Goal: Information Seeking & Learning: Learn about a topic

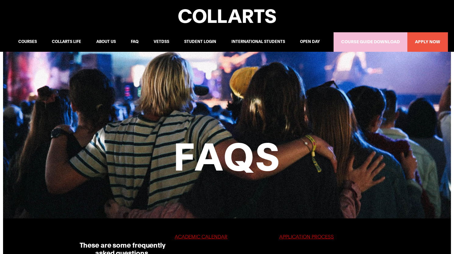
click at [215, 235] on u "ACADEMIC CALENDAR" at bounding box center [201, 237] width 53 height 5
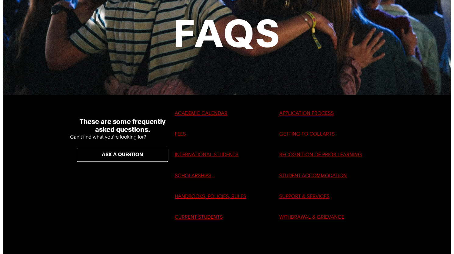
scroll to position [127, 0]
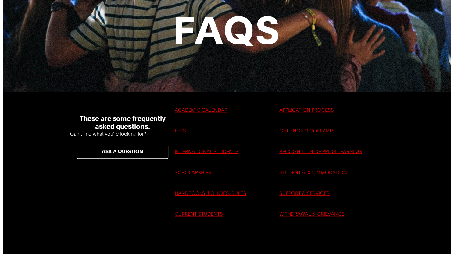
click at [454, 15] on html "× Loading... Courses Postgraduate Courses Undergraduate Courses Collarts life C…" at bounding box center [227, 0] width 454 height 254
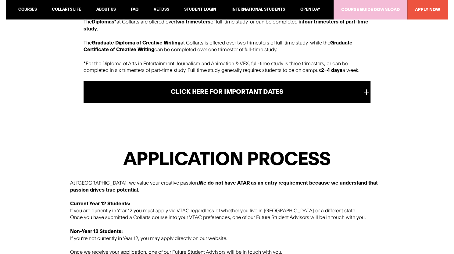
scroll to position [395, 0]
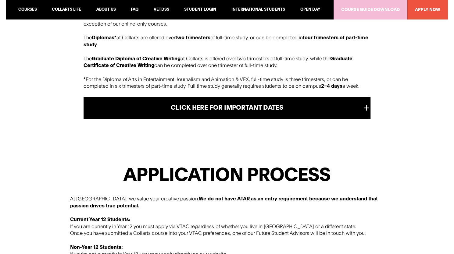
click at [368, 116] on h5 "CLICK HERE FOR IMPORTANT DATES" at bounding box center [227, 108] width 287 height 22
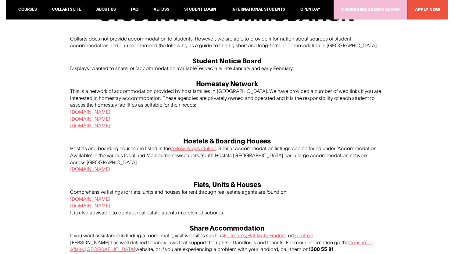
scroll to position [2475, 0]
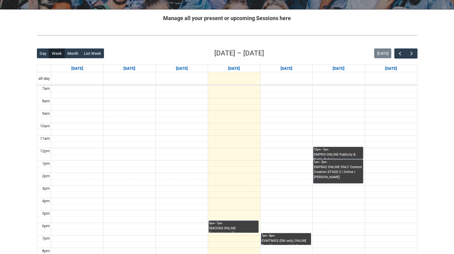
scroll to position [111, 0]
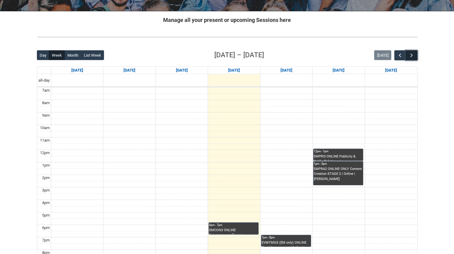
click at [411, 54] on span "button" at bounding box center [411, 55] width 6 height 6
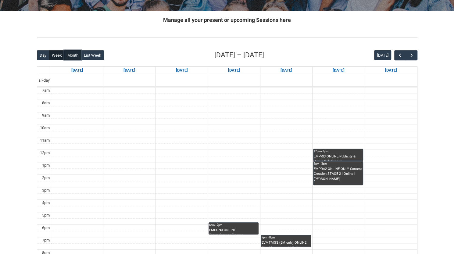
click at [73, 56] on button "Month" at bounding box center [72, 55] width 17 height 10
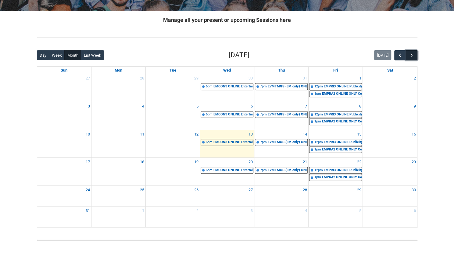
click at [414, 53] on button "button" at bounding box center [411, 55] width 12 height 10
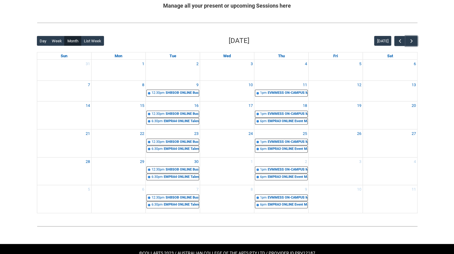
scroll to position [126, 0]
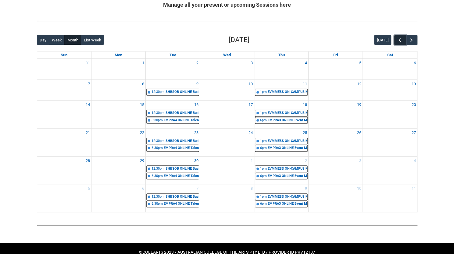
click at [397, 39] on button "button" at bounding box center [400, 40] width 12 height 10
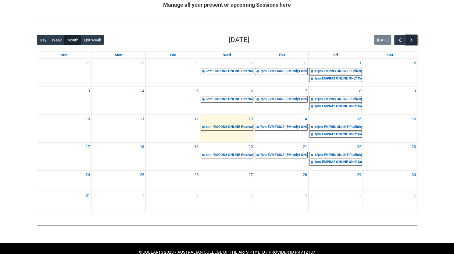
click at [410, 39] on span "button" at bounding box center [411, 40] width 6 height 6
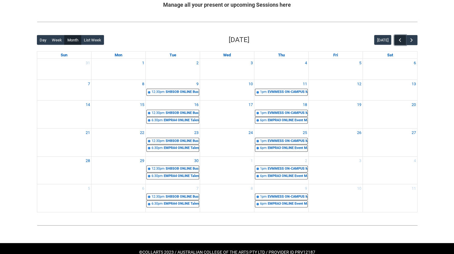
click at [397, 41] on span "button" at bounding box center [400, 40] width 6 height 6
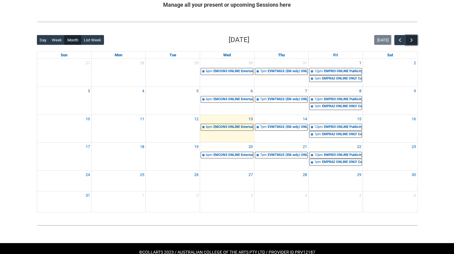
click at [415, 42] on button "button" at bounding box center [411, 40] width 12 height 10
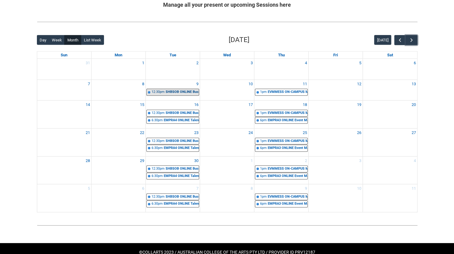
click at [182, 90] on div "SHBSOB ONLINE Business Structures & Organisational Behaviour | Online" at bounding box center [182, 92] width 33 height 5
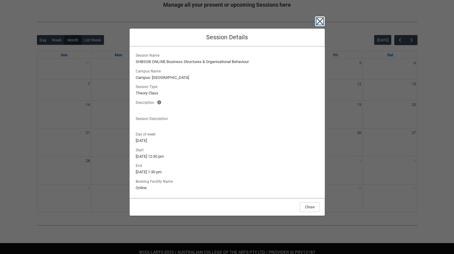
click at [320, 20] on icon "button" at bounding box center [320, 21] width 10 height 10
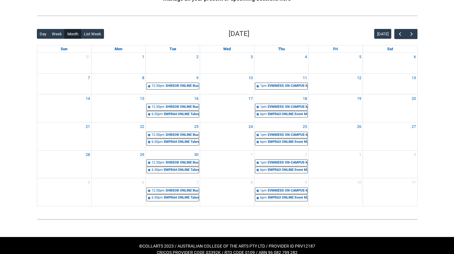
scroll to position [132, 0]
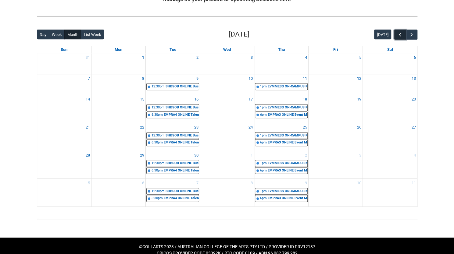
click at [399, 35] on span "button" at bounding box center [400, 35] width 6 height 6
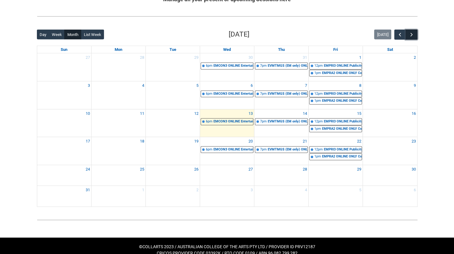
click at [413, 33] on span "button" at bounding box center [411, 35] width 6 height 6
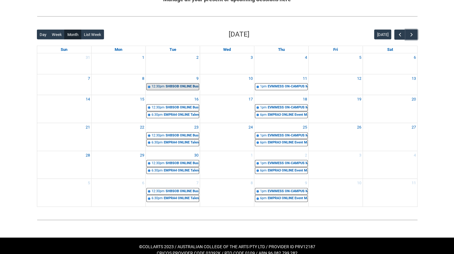
click at [170, 85] on div "SHBSOB ONLINE Business Structures & Organisational Behaviour | Online" at bounding box center [182, 86] width 33 height 5
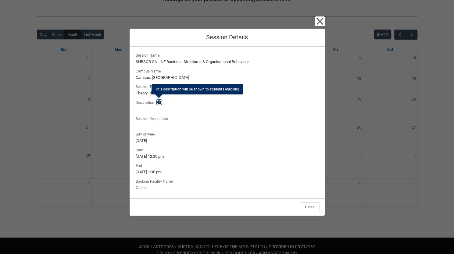
click at [159, 102] on lightning-primitive-icon "button" at bounding box center [159, 102] width 4 height 5
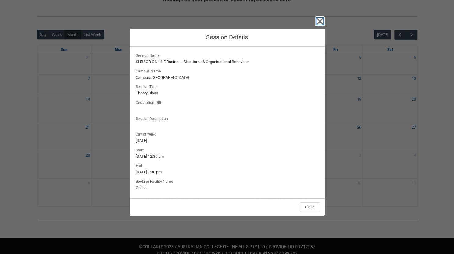
click at [321, 20] on icon "button" at bounding box center [319, 21] width 7 height 7
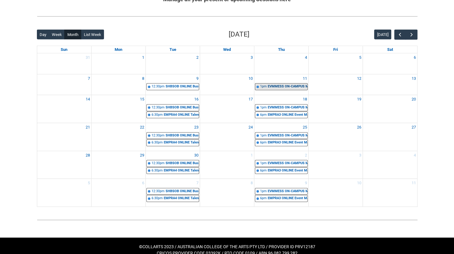
click at [286, 84] on div "EVMMESS ON-CAMPUS Managing Event Spaces | [GEOGRAPHIC_DATA] ([PERSON_NAME][GEOG…" at bounding box center [288, 86] width 40 height 5
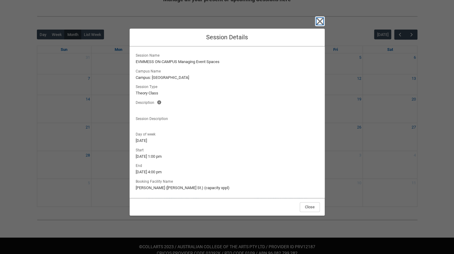
click at [319, 22] on icon "button" at bounding box center [319, 21] width 7 height 7
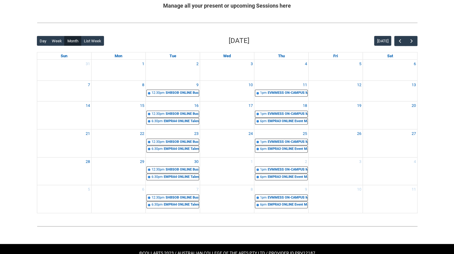
scroll to position [127, 0]
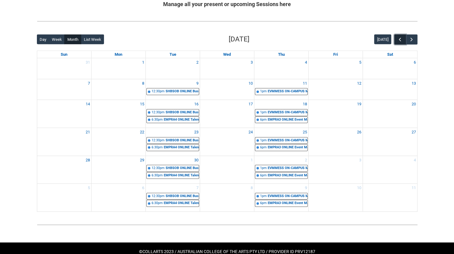
click at [400, 38] on span "button" at bounding box center [400, 40] width 6 height 6
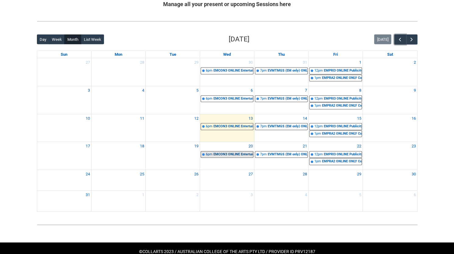
click at [244, 152] on div "EMCON3 ONLINE Entertainment Finance Management STAGE 3 | Online | [PERSON_NAME]" at bounding box center [233, 154] width 40 height 5
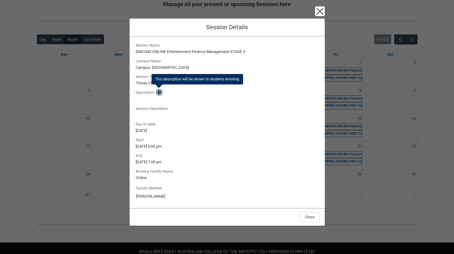
click at [159, 93] on lightning-primitive-icon "button" at bounding box center [159, 92] width 4 height 5
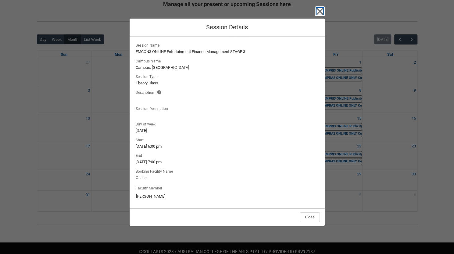
click at [321, 10] on icon "button" at bounding box center [319, 11] width 7 height 7
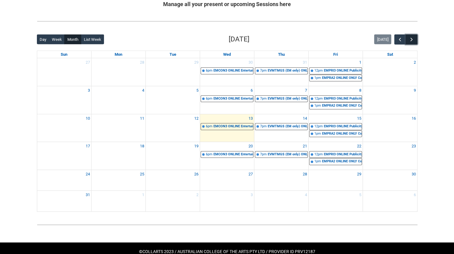
click at [412, 41] on span "button" at bounding box center [411, 40] width 6 height 6
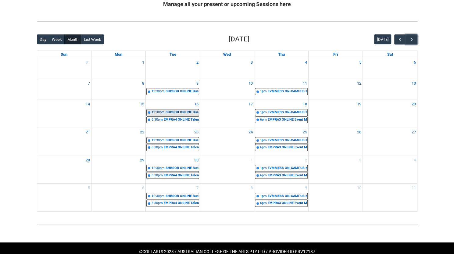
click at [182, 111] on div "SHBSOB ONLINE Business Structures & Organisational Behaviour | Online | [PERSON…" at bounding box center [182, 112] width 33 height 5
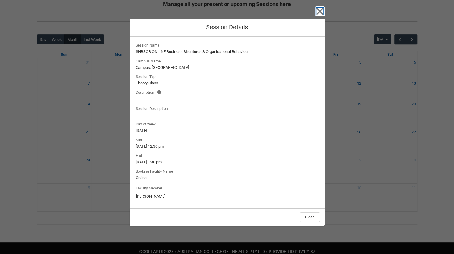
click at [320, 13] on icon "button" at bounding box center [319, 11] width 7 height 7
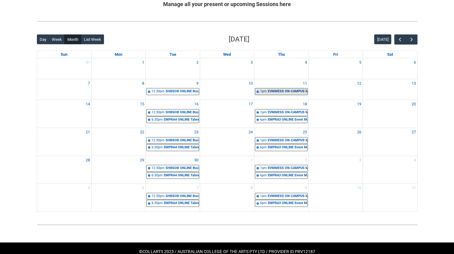
click at [281, 90] on div "EVMMESS ON-CAMPUS Managing Event Spaces | [GEOGRAPHIC_DATA] ([PERSON_NAME][GEOG…" at bounding box center [288, 91] width 40 height 5
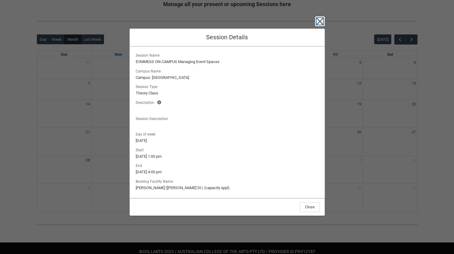
click at [323, 19] on icon "button" at bounding box center [320, 21] width 10 height 10
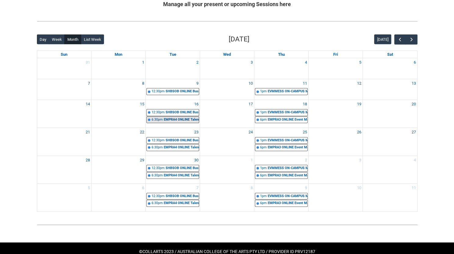
click at [173, 120] on div "EMPRA4 ONLINE Talent Management STAGE 4 | Online | [PERSON_NAME]" at bounding box center [181, 119] width 35 height 5
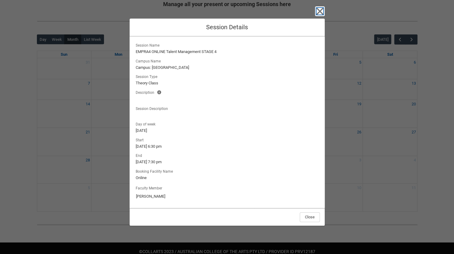
click at [319, 14] on icon "button" at bounding box center [320, 11] width 10 height 10
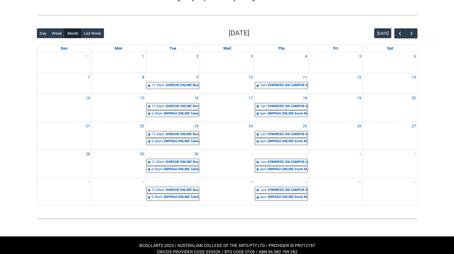
scroll to position [137, 0]
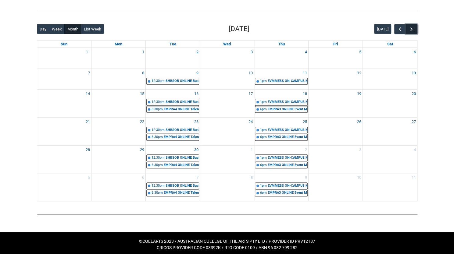
click at [410, 24] on button "button" at bounding box center [411, 29] width 12 height 10
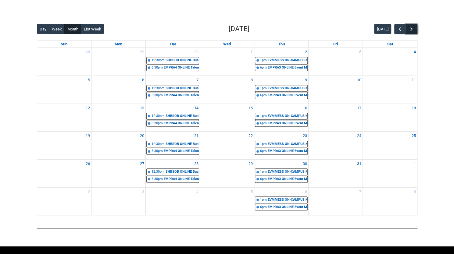
click at [410, 24] on button "button" at bounding box center [411, 29] width 12 height 10
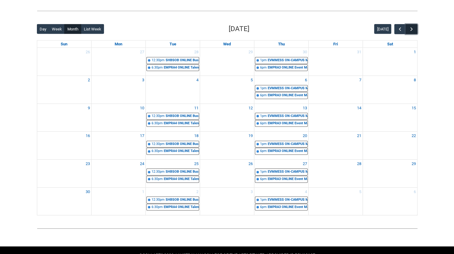
click at [410, 24] on button "button" at bounding box center [411, 29] width 12 height 10
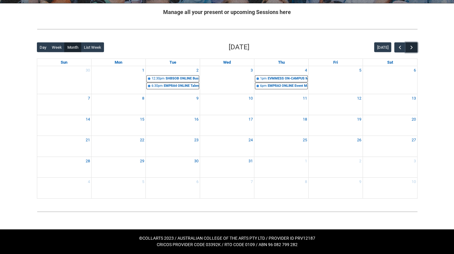
scroll to position [117, 0]
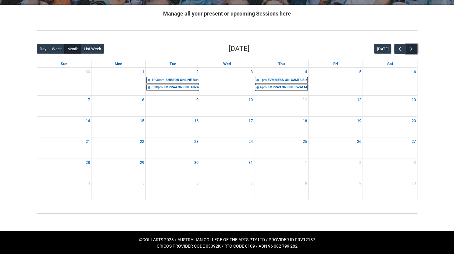
click at [415, 49] on button "button" at bounding box center [411, 49] width 12 height 10
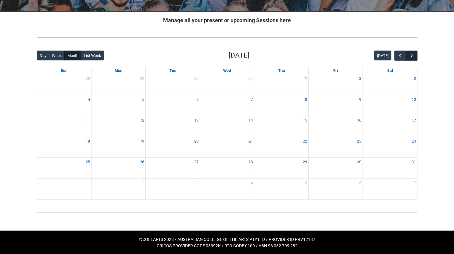
click at [415, 49] on div "Back Loading... This page should update in a few seconds... Day Week Month List…" at bounding box center [227, 124] width 390 height 159
click at [412, 56] on span "button" at bounding box center [411, 56] width 6 height 6
click at [412, 57] on span "button" at bounding box center [411, 56] width 6 height 6
click at [398, 56] on span "button" at bounding box center [400, 56] width 6 height 6
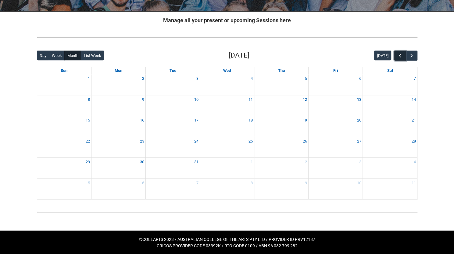
click at [398, 56] on span "button" at bounding box center [400, 56] width 6 height 6
click at [397, 56] on span "button" at bounding box center [400, 56] width 6 height 6
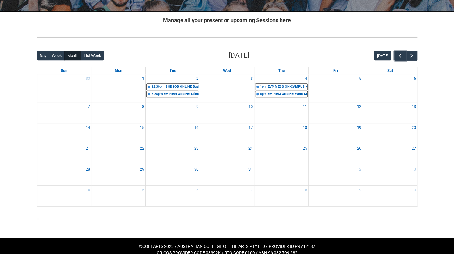
scroll to position [117, 0]
